Goal: Browse casually: Explore the website without a specific task or goal

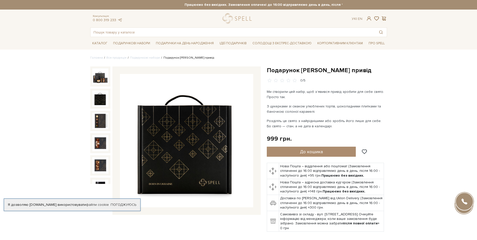
click at [100, 99] on img at bounding box center [100, 98] width 16 height 16
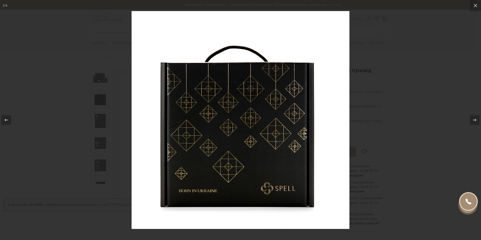
click at [91, 112] on div at bounding box center [240, 120] width 481 height 240
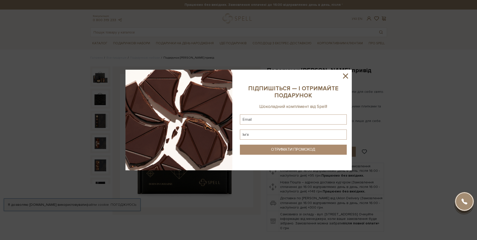
click at [348, 72] on icon at bounding box center [345, 76] width 9 height 9
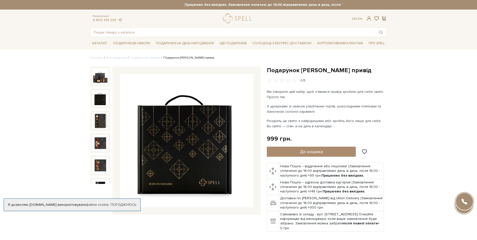
click at [99, 100] on img at bounding box center [100, 98] width 16 height 16
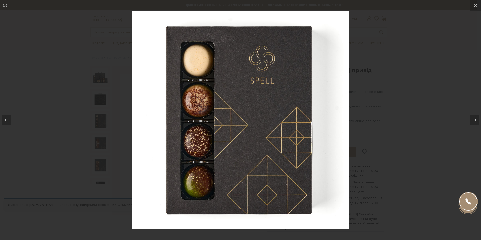
click at [411, 115] on div at bounding box center [240, 120] width 481 height 240
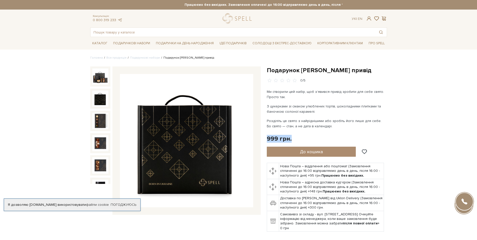
drag, startPoint x: 277, startPoint y: 135, endPoint x: 312, endPoint y: 135, distance: 35.2
click at [312, 135] on div "999 грн. Оплата частинами:" at bounding box center [327, 139] width 120 height 8
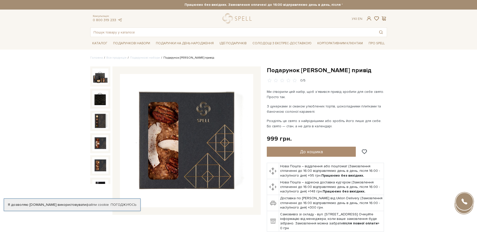
drag, startPoint x: 408, startPoint y: 85, endPoint x: 407, endPoint y: 20, distance: 65.9
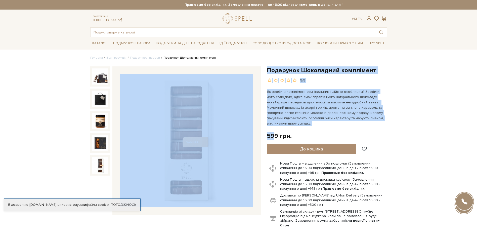
drag, startPoint x: 273, startPoint y: 134, endPoint x: 261, endPoint y: 134, distance: 12.6
click at [261, 134] on div "Подарунок Шоколадний комплімент" at bounding box center [238, 156] width 303 height 181
drag, startPoint x: 261, startPoint y: 134, endPoint x: 267, endPoint y: 134, distance: 5.8
click at [267, 134] on div "599 грн." at bounding box center [279, 136] width 25 height 8
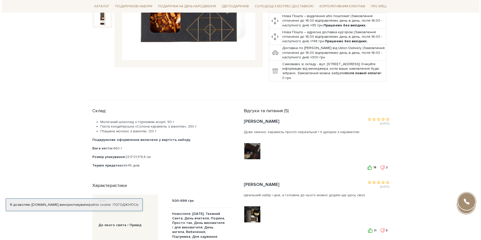
scroll to position [151, 0]
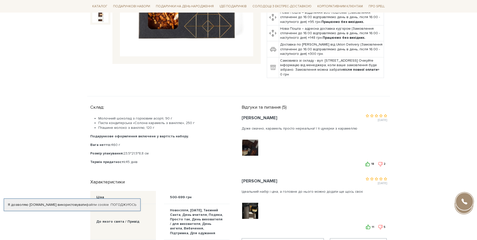
click at [252, 143] on div at bounding box center [251, 148] width 18 height 18
click at [252, 143] on img at bounding box center [250, 148] width 32 height 32
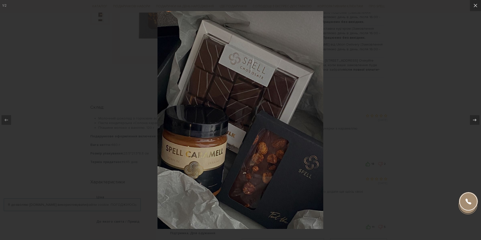
click at [345, 139] on div at bounding box center [240, 120] width 481 height 240
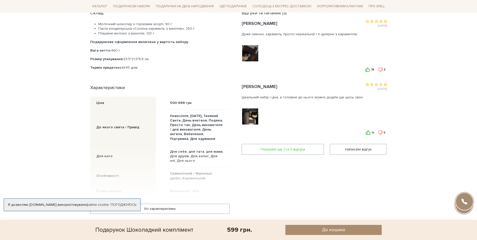
scroll to position [251, 0]
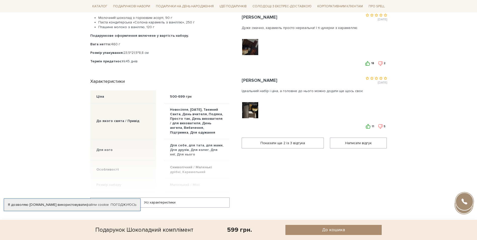
click at [258, 112] on div at bounding box center [251, 110] width 18 height 18
click at [258, 112] on img at bounding box center [250, 110] width 32 height 32
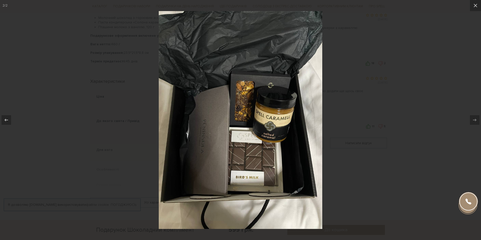
click at [333, 111] on div at bounding box center [240, 120] width 481 height 240
